Goal: Find specific page/section: Find specific page/section

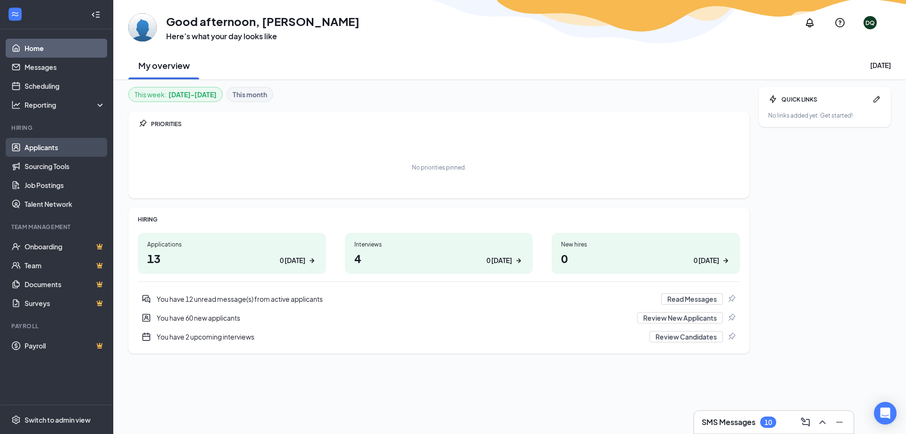
click at [25, 148] on link "Applicants" at bounding box center [65, 147] width 81 height 19
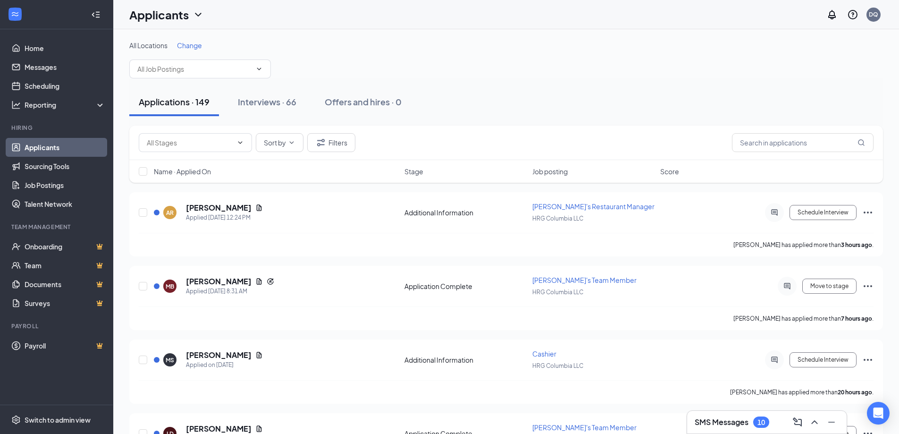
click at [179, 42] on span "Change" at bounding box center [189, 45] width 25 height 8
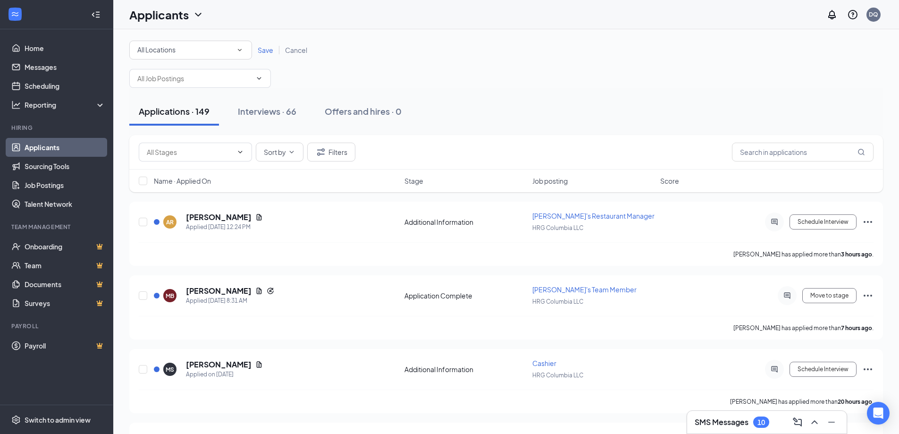
click at [181, 56] on div "All Locations All Locations" at bounding box center [190, 50] width 123 height 19
click at [171, 120] on span "HRG Spring Hill LLC" at bounding box center [166, 121] width 59 height 8
click at [269, 47] on span "Save" at bounding box center [266, 50] width 16 height 8
